Goal: Task Accomplishment & Management: Complete application form

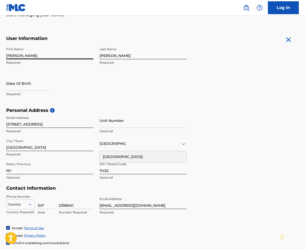
scroll to position [86, 0]
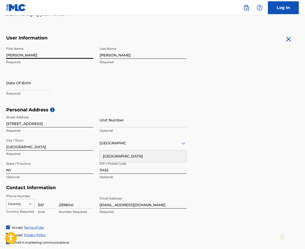
click at [16, 86] on input "text" at bounding box center [28, 82] width 44 height 15
select select "8"
select select "2025"
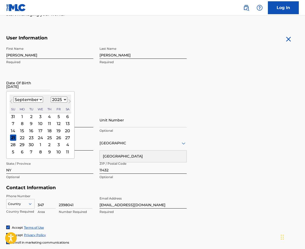
type input "10/24/1987"
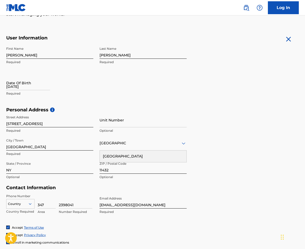
click at [62, 80] on div "Date Of Birth 10/24/1987 Required" at bounding box center [49, 86] width 87 height 23
select select "8"
select select "2025"
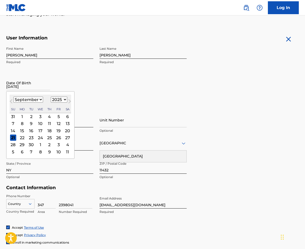
click at [34, 89] on input "10/24/1987" at bounding box center [28, 82] width 44 height 15
type input "10/24/1987"
click at [59, 99] on select "1899 1900 1901 1902 1903 1904 1905 1906 1907 1908 1909 1910 1911 1912 1913 1914…" at bounding box center [59, 100] width 16 height 6
select select "1987"
click at [51, 97] on select "1899 1900 1901 1902 1903 1904 1905 1906 1907 1908 1909 1910 1911 1912 1913 1914…" at bounding box center [59, 100] width 16 height 6
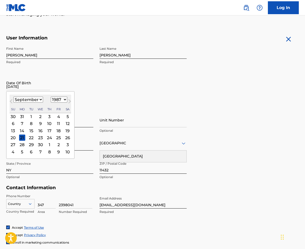
click at [29, 104] on div "September 1987 January February March April May June July August September Octo…" at bounding box center [41, 104] width 62 height 19
click at [31, 100] on select "January February March April May June July August September October November De…" at bounding box center [28, 100] width 30 height 6
select select "9"
click at [13, 97] on select "January February March April May June July August September October November De…" at bounding box center [28, 100] width 30 height 6
click at [63, 139] on div "18 19 20 21 22 23 24" at bounding box center [41, 137] width 62 height 7
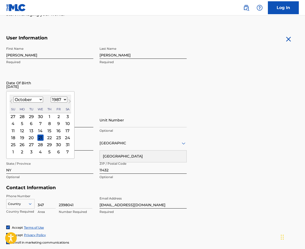
click at [66, 139] on div "24" at bounding box center [67, 137] width 6 height 6
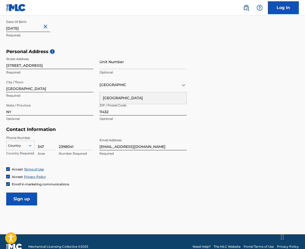
scroll to position [154, 0]
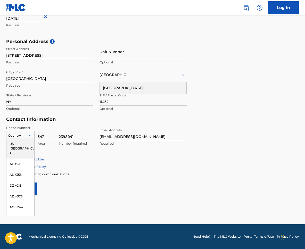
click at [29, 136] on icon at bounding box center [30, 135] width 5 height 5
click at [19, 145] on div "US, [GEOGRAPHIC_DATA] +1" at bounding box center [20, 148] width 28 height 20
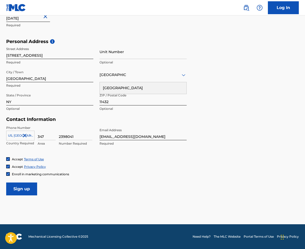
click at [122, 155] on div "Phone Number US, CA +1 Country Required 347 Area 2398041 Number Required Email …" at bounding box center [96, 140] width 180 height 31
click at [20, 189] on input "Sign up" at bounding box center [21, 188] width 31 height 13
drag, startPoint x: 131, startPoint y: 76, endPoint x: 129, endPoint y: 81, distance: 4.8
click at [130, 77] on div "[GEOGRAPHIC_DATA]" at bounding box center [142, 75] width 87 height 6
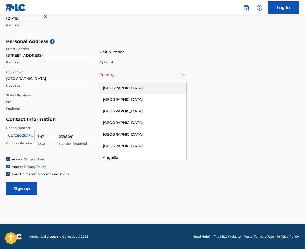
click at [127, 85] on div "[GEOGRAPHIC_DATA]" at bounding box center [143, 88] width 87 height 12
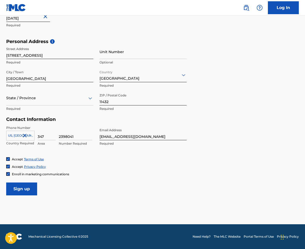
click at [24, 187] on input "Sign up" at bounding box center [21, 188] width 31 height 13
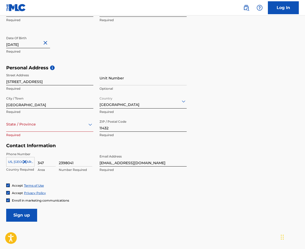
scroll to position [129, 0]
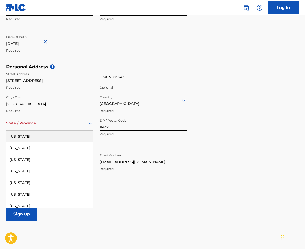
click at [35, 130] on div "State / Province" at bounding box center [49, 123] width 87 height 15
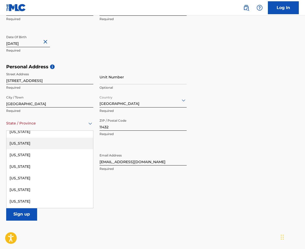
scroll to position [343, 0]
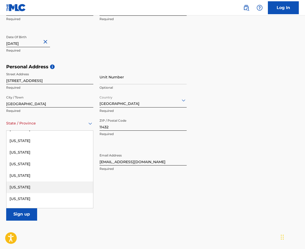
click at [26, 190] on div "[US_STATE]" at bounding box center [49, 187] width 87 height 12
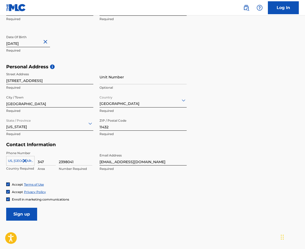
drag, startPoint x: 141, startPoint y: 208, endPoint x: 32, endPoint y: 208, distance: 109.2
click at [139, 208] on form "User Information First Name Jerry Required Last Name Almonte Required Date Of B…" at bounding box center [152, 106] width 292 height 229
click at [16, 212] on input "Sign up" at bounding box center [21, 214] width 31 height 13
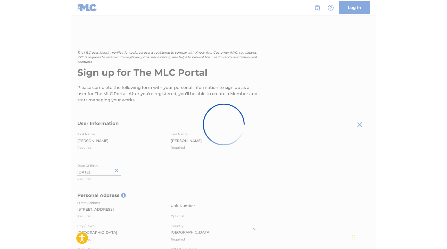
scroll to position [0, 0]
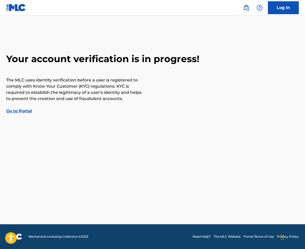
click at [66, 123] on main "Your account verification is in progress! The MLC uses identity verification be…" at bounding box center [152, 119] width 305 height 209
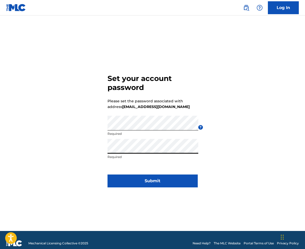
click at [166, 178] on button "Submit" at bounding box center [152, 180] width 90 height 13
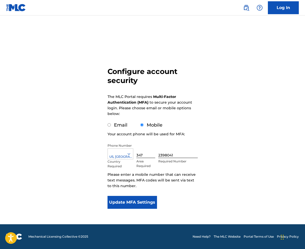
click at [144, 202] on button "Update MFA Settings" at bounding box center [132, 202] width 50 height 13
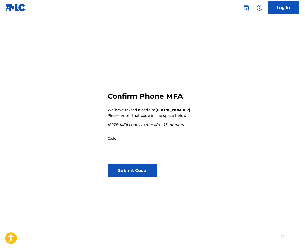
click at [154, 145] on input "Code" at bounding box center [152, 141] width 91 height 15
type input "8"
type input "807629"
click button "Submit Code" at bounding box center [132, 170] width 50 height 13
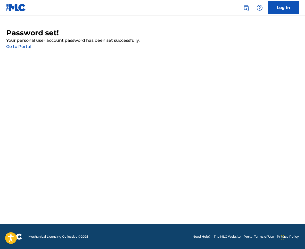
click at [25, 47] on link "Go to Portal" at bounding box center [18, 46] width 25 height 5
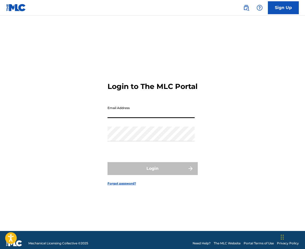
click at [163, 116] on input "Email Address" at bounding box center [150, 110] width 87 height 15
type input "[EMAIL_ADDRESS][DOMAIN_NAME]"
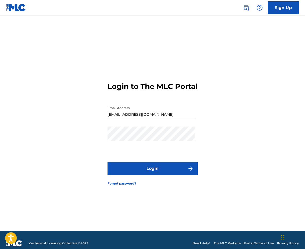
click at [156, 175] on button "Login" at bounding box center [152, 168] width 90 height 13
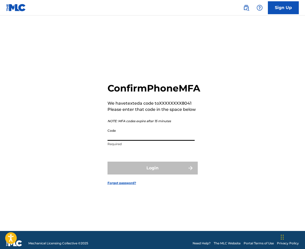
click at [137, 141] on input "Code" at bounding box center [150, 133] width 87 height 15
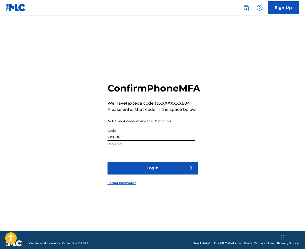
type input "710806"
click at [107, 162] on button "Login" at bounding box center [152, 168] width 90 height 13
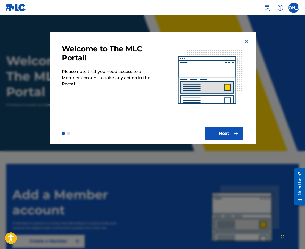
click at [219, 134] on button "Next" at bounding box center [224, 133] width 39 height 13
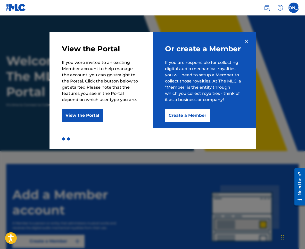
click at [192, 117] on button "Create a Member" at bounding box center [187, 115] width 45 height 13
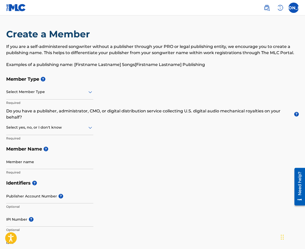
click at [34, 95] on div at bounding box center [49, 92] width 87 height 6
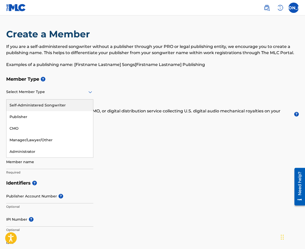
click at [32, 107] on div "Self-Administered Songwriter" at bounding box center [49, 105] width 87 height 12
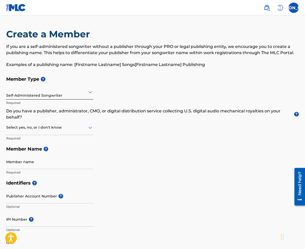
click at [70, 129] on div at bounding box center [49, 127] width 87 height 6
click at [56, 139] on div "Yes" at bounding box center [49, 141] width 87 height 12
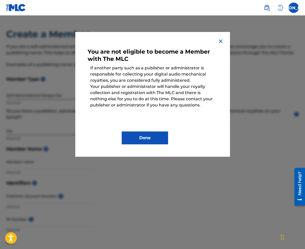
click at [219, 41] on img at bounding box center [220, 41] width 6 height 6
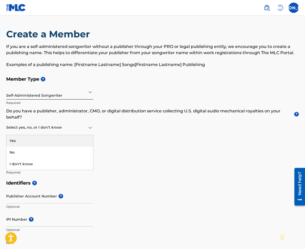
click at [22, 130] on div at bounding box center [49, 127] width 87 height 6
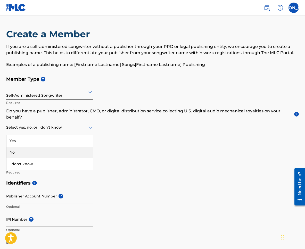
drag, startPoint x: 22, startPoint y: 155, endPoint x: 218, endPoint y: 143, distance: 196.9
click at [210, 145] on div "Member Type ? Self-Administered Songwriter Required Do you have a publisher, ad…" at bounding box center [152, 126] width 292 height 104
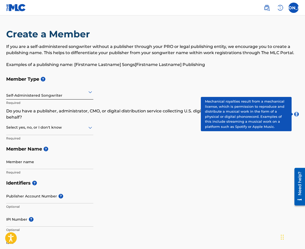
click at [296, 112] on span "?" at bounding box center [296, 114] width 5 height 5
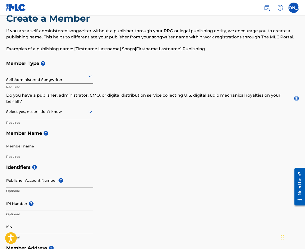
scroll to position [43, 0]
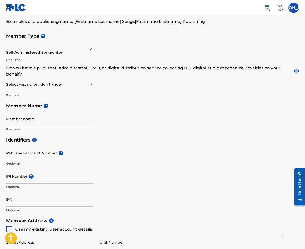
drag, startPoint x: 296, startPoint y: 71, endPoint x: 284, endPoint y: 61, distance: 15.9
drag, startPoint x: 284, startPoint y: 61, endPoint x: 287, endPoint y: 58, distance: 4.4
click at [273, 50] on div "Member Type ? Self-Administered Songwriter Required Do you have a publisher, ad…" at bounding box center [152, 83] width 292 height 104
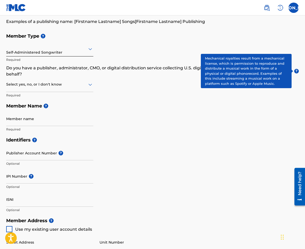
click at [297, 72] on span "?" at bounding box center [296, 71] width 5 height 5
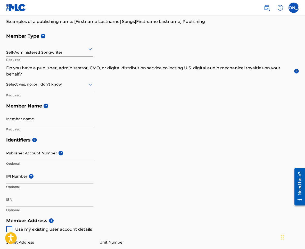
click at [38, 87] on div at bounding box center [49, 84] width 87 height 6
click at [18, 111] on div "No" at bounding box center [49, 110] width 87 height 12
click at [20, 85] on div at bounding box center [49, 84] width 87 height 6
click at [24, 119] on div "I don't know" at bounding box center [49, 121] width 87 height 12
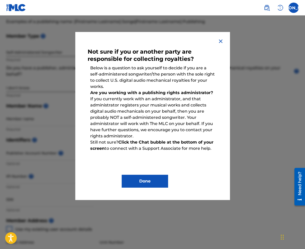
drag, startPoint x: 221, startPoint y: 43, endPoint x: 174, endPoint y: 64, distance: 50.7
click at [220, 43] on img at bounding box center [220, 41] width 6 height 6
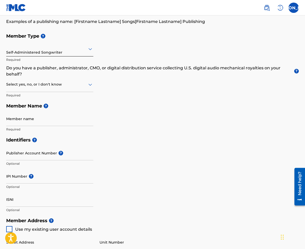
click at [32, 91] on div "Select yes, no, or I don't know" at bounding box center [49, 84] width 87 height 15
click at [19, 111] on div "No" at bounding box center [49, 110] width 87 height 12
click at [25, 124] on input "Member name" at bounding box center [49, 118] width 87 height 15
type input "[PERSON_NAME]"
type input "[STREET_ADDRESS]"
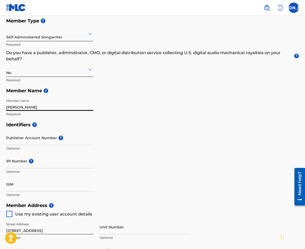
scroll to position [86, 0]
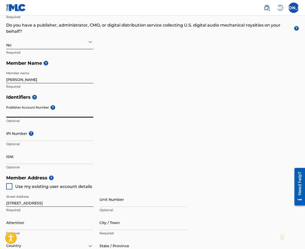
click at [33, 112] on input "Publisher Account Number ?" at bounding box center [49, 110] width 87 height 15
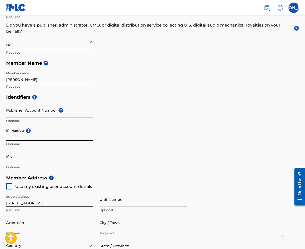
click at [16, 136] on input "IPI Number ?" at bounding box center [49, 133] width 87 height 15
paste input "00732812063"
type input "00732812063"
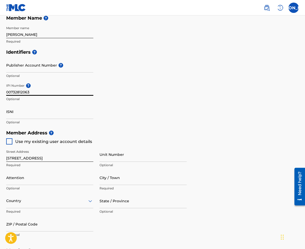
scroll to position [129, 0]
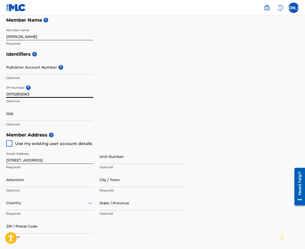
click at [33, 115] on input "ISNI" at bounding box center [49, 113] width 87 height 15
paste input "0000 0005 0720 3609"
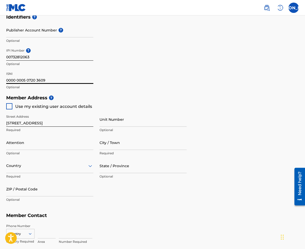
scroll to position [172, 0]
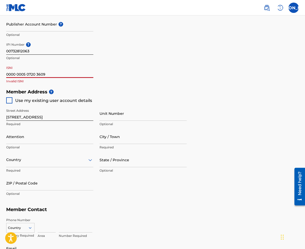
type input "0000 0005 0720 3609"
click at [10, 100] on div at bounding box center [9, 100] width 6 height 6
type input "[GEOGRAPHIC_DATA]"
type input "11432"
type input "347"
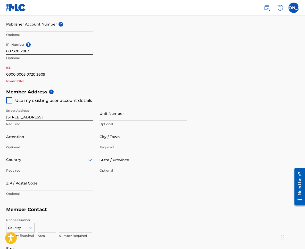
type input "2398041"
type input "[EMAIL_ADDRESS][DOMAIN_NAME]"
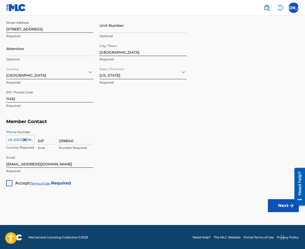
scroll to position [260, 0]
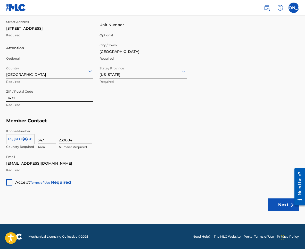
click at [10, 181] on div at bounding box center [9, 182] width 6 height 6
click at [286, 203] on button "Next" at bounding box center [283, 204] width 31 height 13
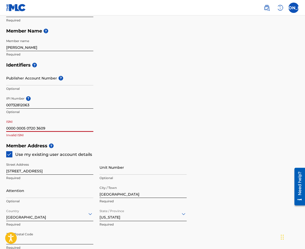
click at [53, 128] on input "0000 0005 0720 3609" at bounding box center [49, 124] width 87 height 15
click at [17, 128] on input "0000 0005 0720 3609" at bounding box center [49, 124] width 87 height 15
drag, startPoint x: 26, startPoint y: 128, endPoint x: 29, endPoint y: 128, distance: 2.8
click at [27, 128] on input "00000005 0720 3609" at bounding box center [49, 124] width 87 height 15
click at [36, 128] on input "000000050720 3609" at bounding box center [49, 124] width 87 height 15
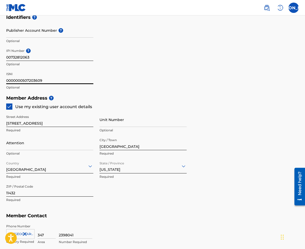
scroll to position [260, 0]
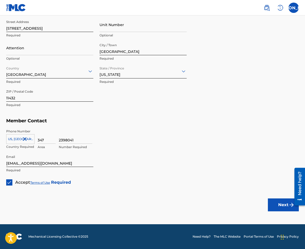
type input "0000000507203609"
click at [275, 202] on button "Next" at bounding box center [283, 204] width 31 height 13
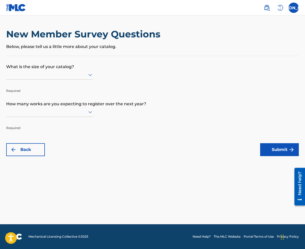
click at [66, 78] on div at bounding box center [49, 75] width 87 height 10
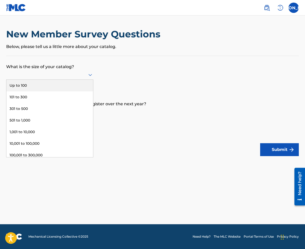
click at [32, 86] on div "Up to 100" at bounding box center [49, 86] width 87 height 12
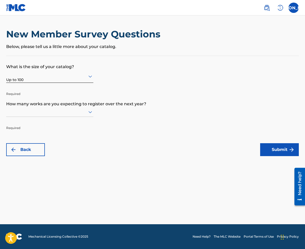
click at [41, 114] on div at bounding box center [49, 111] width 87 height 6
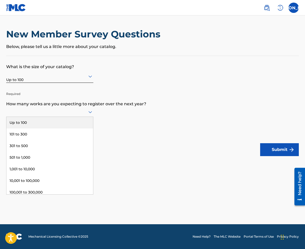
click at [35, 125] on div "Up to 100" at bounding box center [49, 123] width 87 height 12
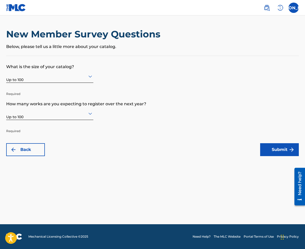
click at [278, 155] on button "Submit" at bounding box center [279, 149] width 39 height 13
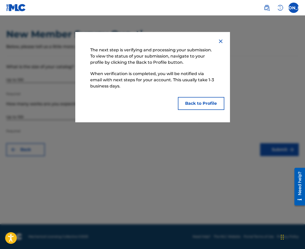
click at [204, 102] on button "Back to Profile" at bounding box center [201, 103] width 46 height 13
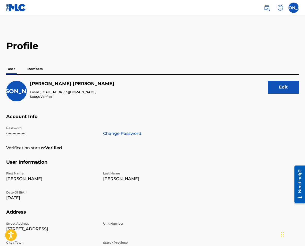
click at [35, 71] on p "Members" at bounding box center [35, 69] width 18 height 11
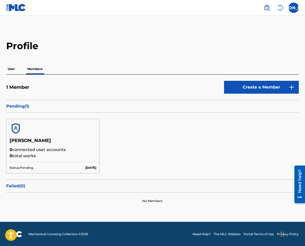
click at [63, 150] on p "0 connected user accounts" at bounding box center [53, 150] width 87 height 6
click at [26, 168] on p "Status: Pending" at bounding box center [22, 168] width 24 height 5
click at [19, 142] on h5 "[PERSON_NAME]" at bounding box center [53, 142] width 87 height 9
click at [13, 70] on p "User" at bounding box center [11, 69] width 10 height 11
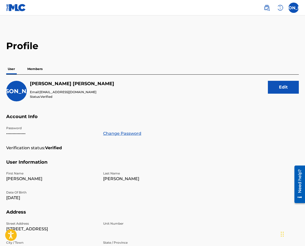
click at [38, 69] on p "Members" at bounding box center [35, 69] width 18 height 11
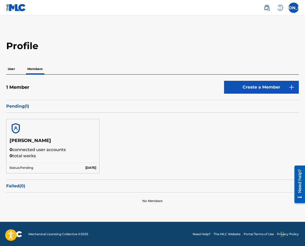
click at [292, 7] on label at bounding box center [293, 8] width 10 height 10
click at [293, 8] on input "[PERSON_NAME] [EMAIL_ADDRESS][DOMAIN_NAME] Notification Preferences Profile Log…" at bounding box center [293, 8] width 0 height 0
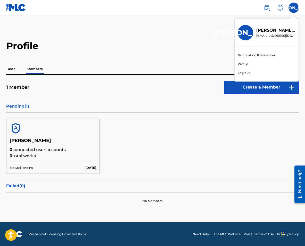
click at [252, 54] on link "Notification Preferences" at bounding box center [257, 55] width 38 height 5
